Goal: Communication & Community: Ask a question

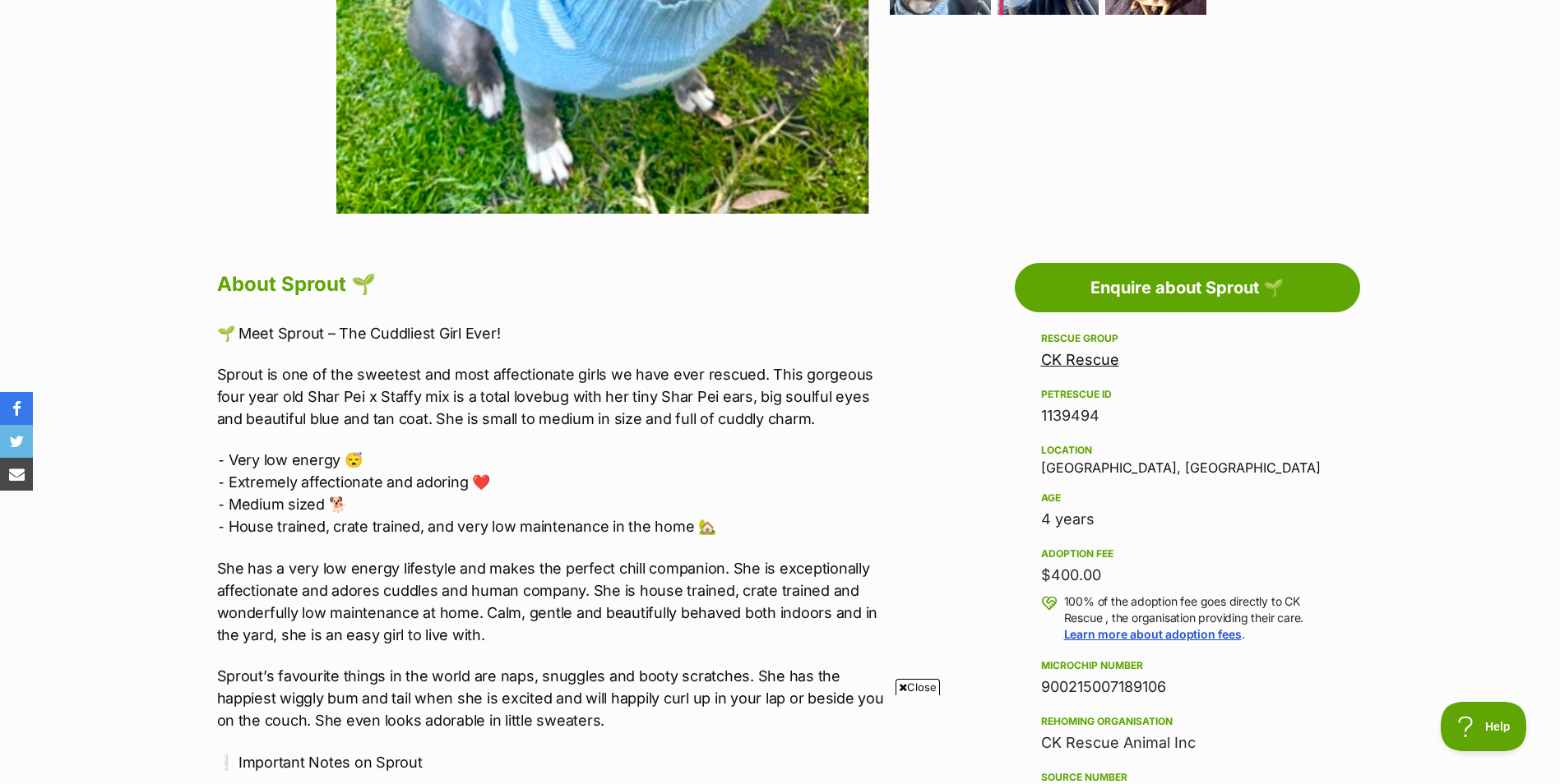
scroll to position [657, 0]
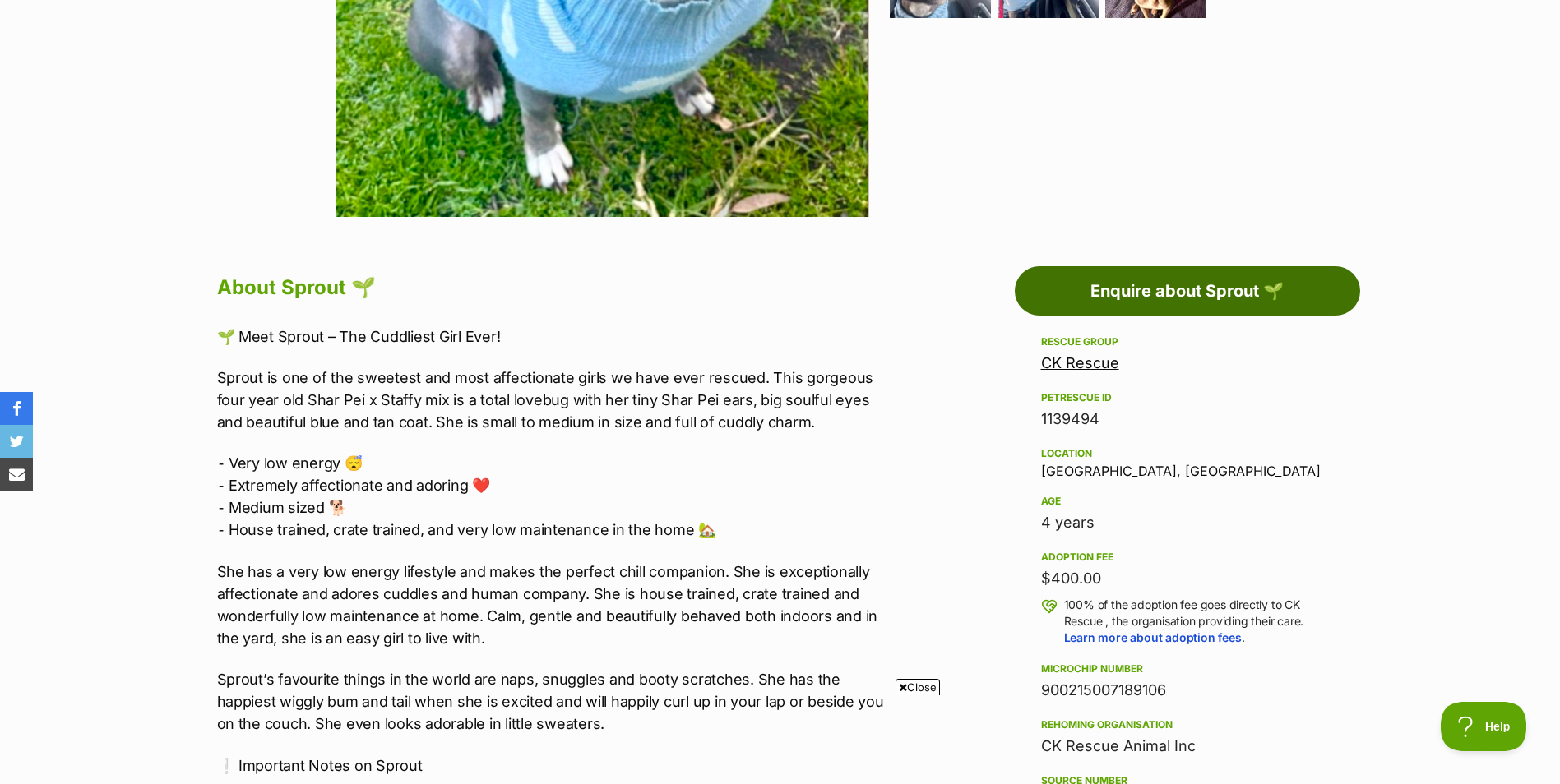
click at [1186, 290] on link "Enquire about Sprout 🌱" at bounding box center [1187, 291] width 345 height 49
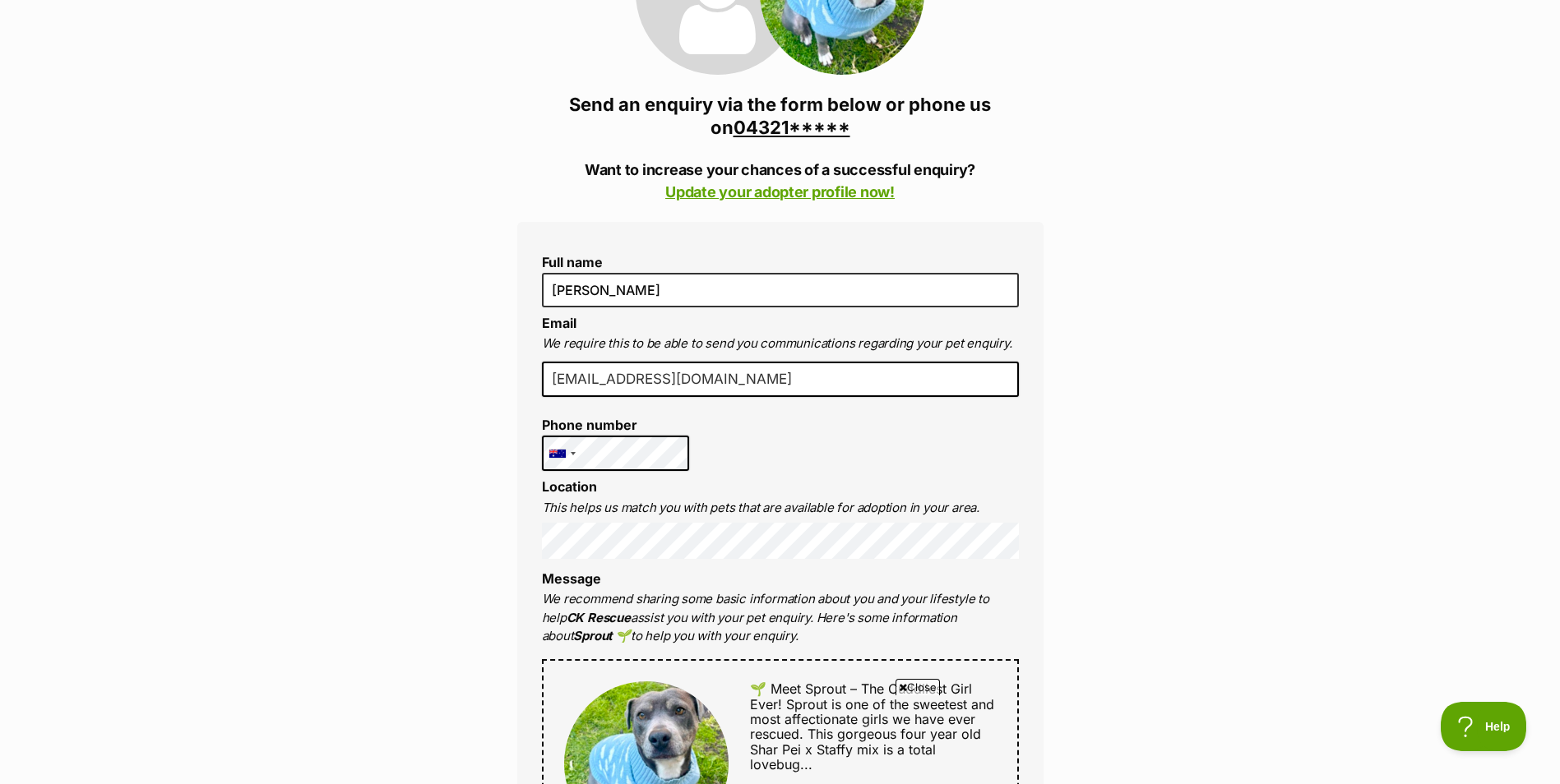
scroll to position [247, 0]
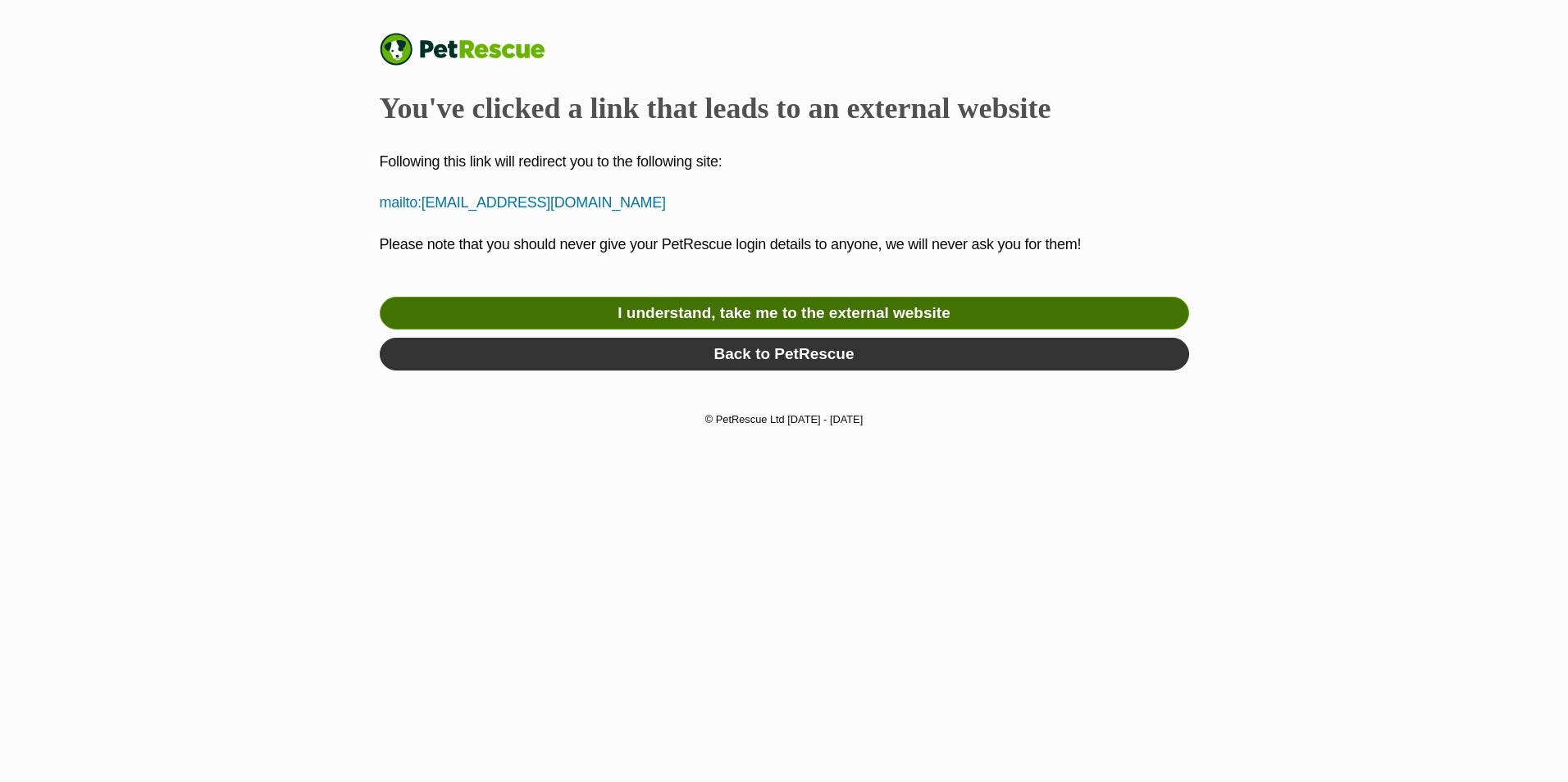
click at [943, 316] on link "I understand, take me to the external website" at bounding box center [784, 313] width 809 height 33
click at [777, 310] on link "I understand, take me to the external website" at bounding box center [784, 313] width 809 height 33
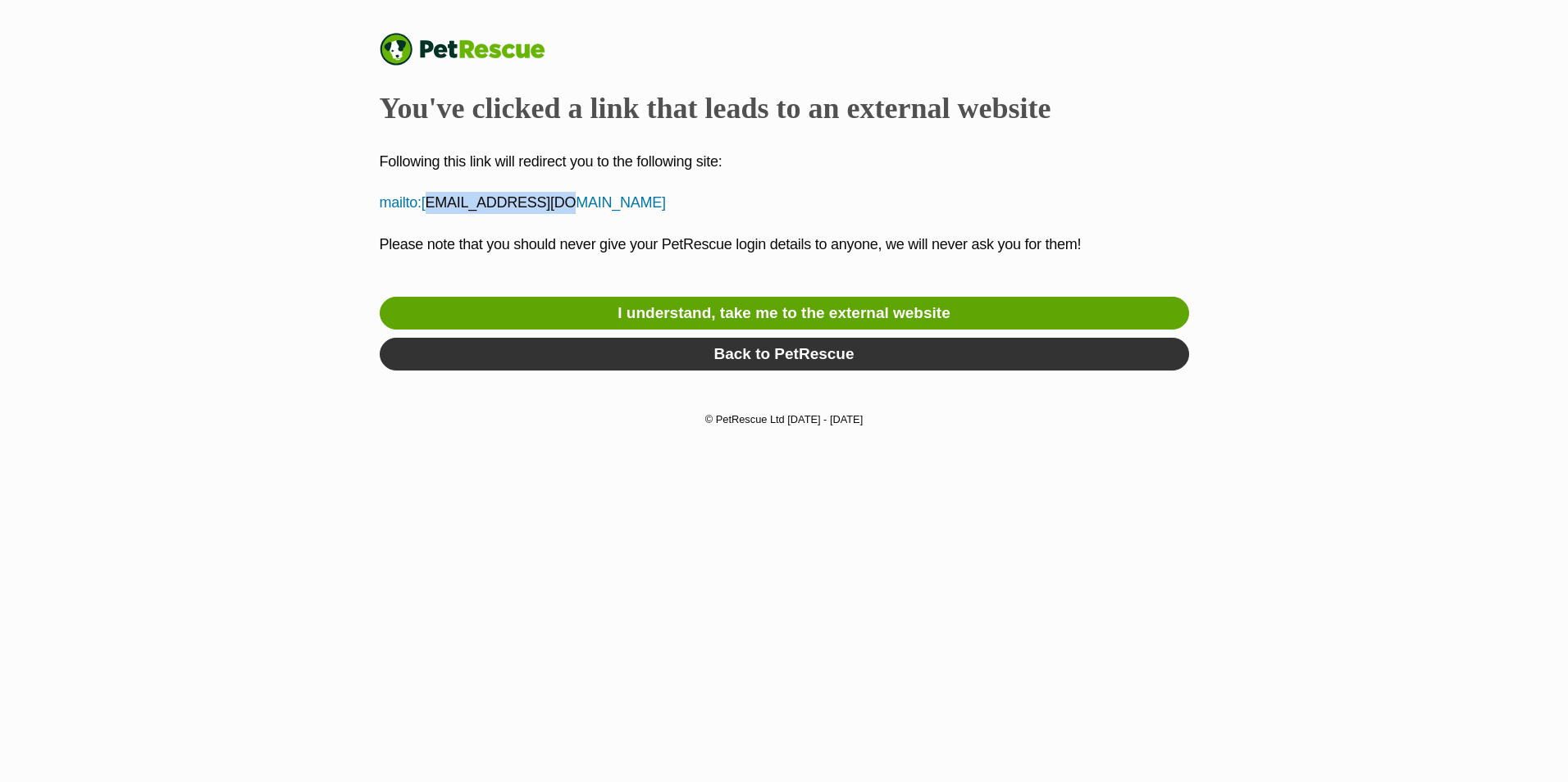
drag, startPoint x: 423, startPoint y: 203, endPoint x: 542, endPoint y: 204, distance: 119.0
click at [542, 204] on p "mailto:[EMAIL_ADDRESS][DOMAIN_NAME]" at bounding box center [784, 202] width 809 height 22
drag, startPoint x: 542, startPoint y: 204, endPoint x: 511, endPoint y: 198, distance: 31.6
copy p "[EMAIL_ADDRESS][DOMAIN_NAME]"
